Goal: Task Accomplishment & Management: Use online tool/utility

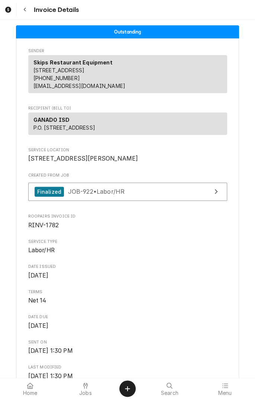
click at [21, 14] on button "Navigate back" at bounding box center [24, 9] width 13 height 13
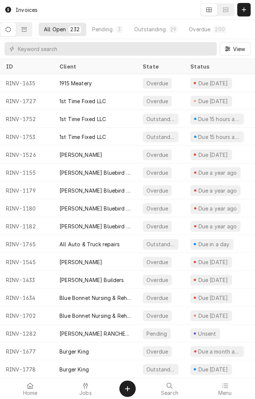
click at [11, 29] on icon "Dynamic Content Wrapper" at bounding box center [8, 29] width 5 height 5
click at [90, 391] on span "Jobs" at bounding box center [85, 393] width 13 height 6
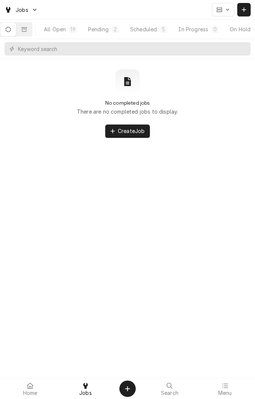
click at [11, 34] on button "Dynamic Content Wrapper" at bounding box center [8, 29] width 16 height 13
click at [153, 30] on div "Scheduled" at bounding box center [143, 29] width 27 height 8
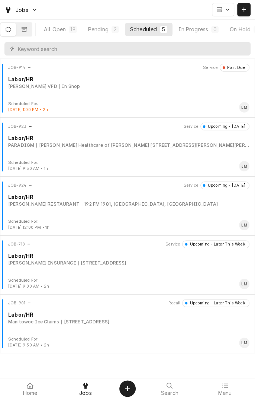
click at [120, 148] on div "Stevens Healthcare of Yoakum 204 Walter St, Yoakum, TX 77995" at bounding box center [142, 145] width 213 height 7
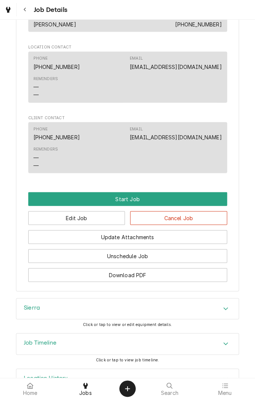
scroll to position [542, 0]
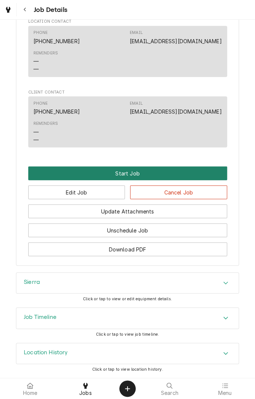
click at [133, 176] on button "Start Job" at bounding box center [127, 173] width 199 height 14
